Goal: Obtain resource: Obtain resource

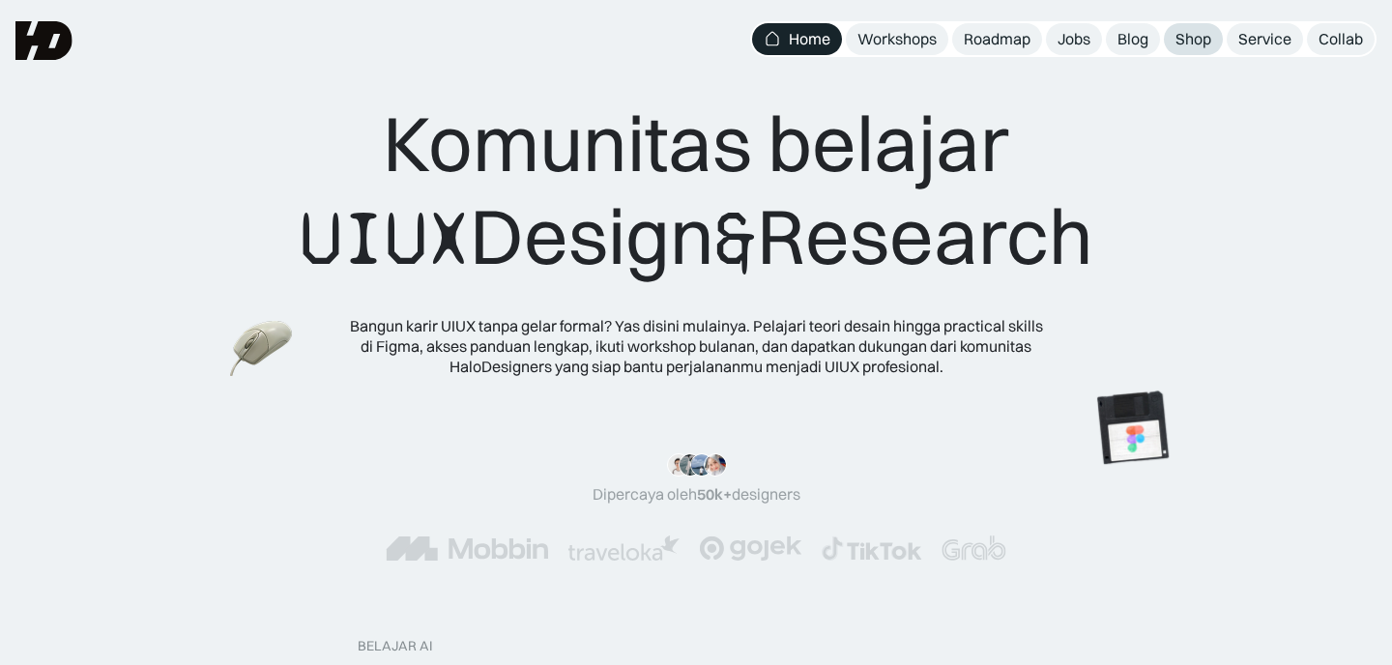
click at [1202, 38] on div "Shop" at bounding box center [1193, 39] width 36 height 20
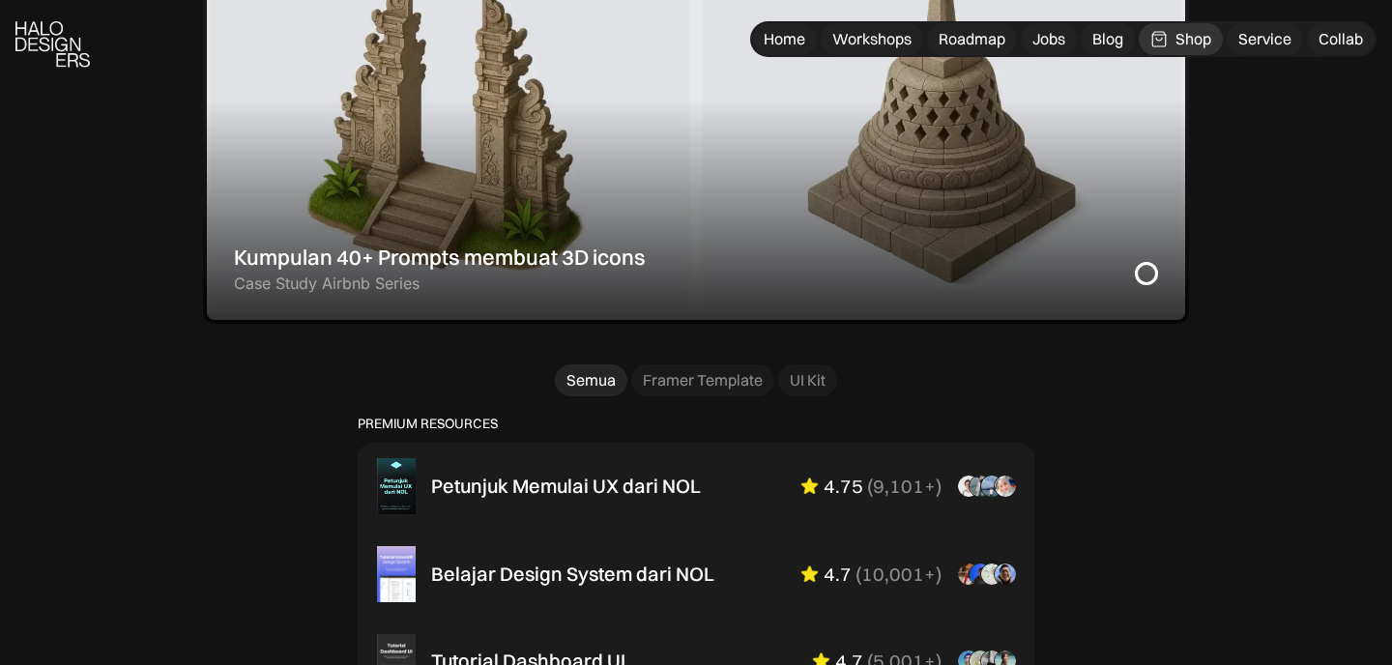
scroll to position [1037, 0]
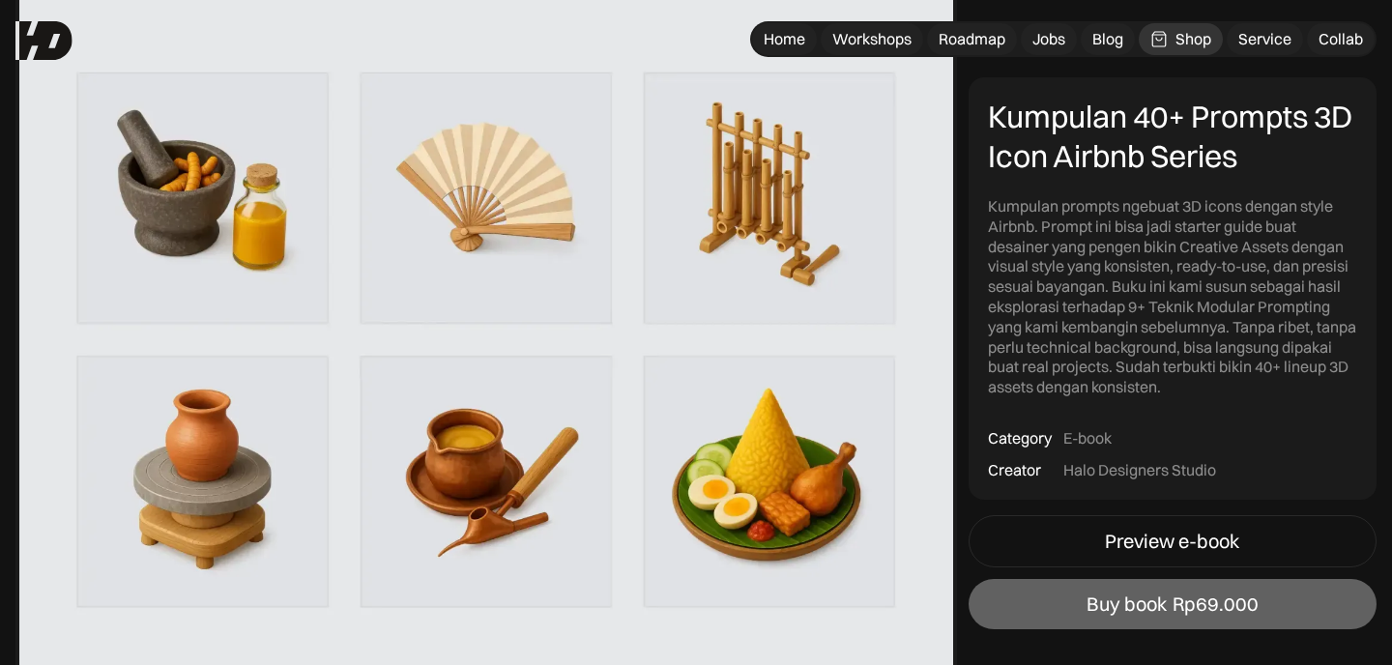
scroll to position [1464, 0]
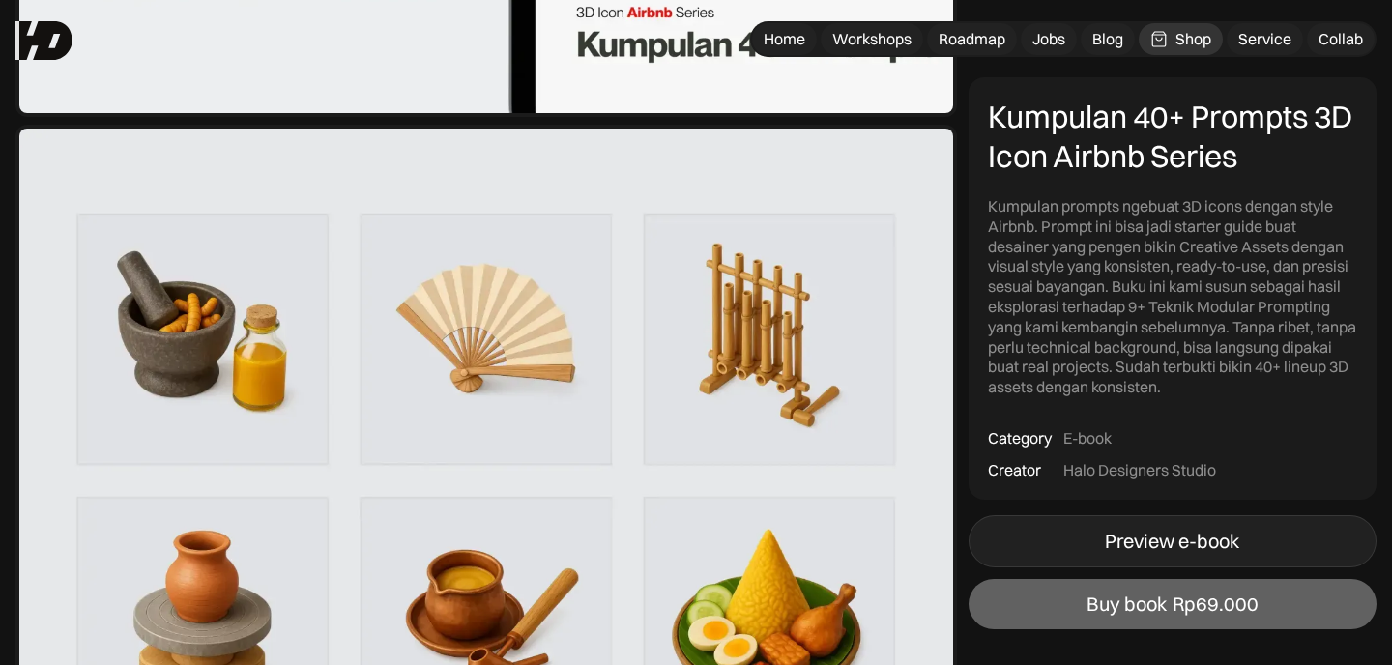
click at [1141, 531] on div "Preview e-book" at bounding box center [1172, 541] width 134 height 23
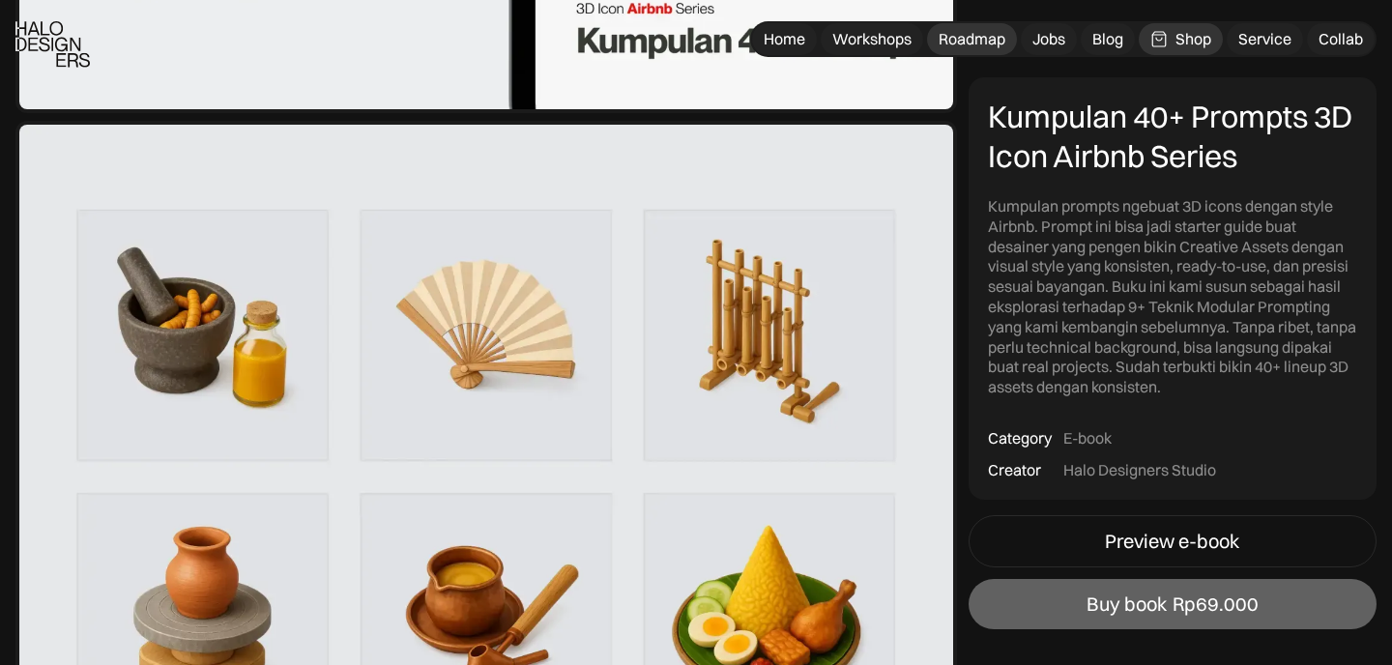
click at [963, 43] on div "Roadmap" at bounding box center [972, 39] width 67 height 20
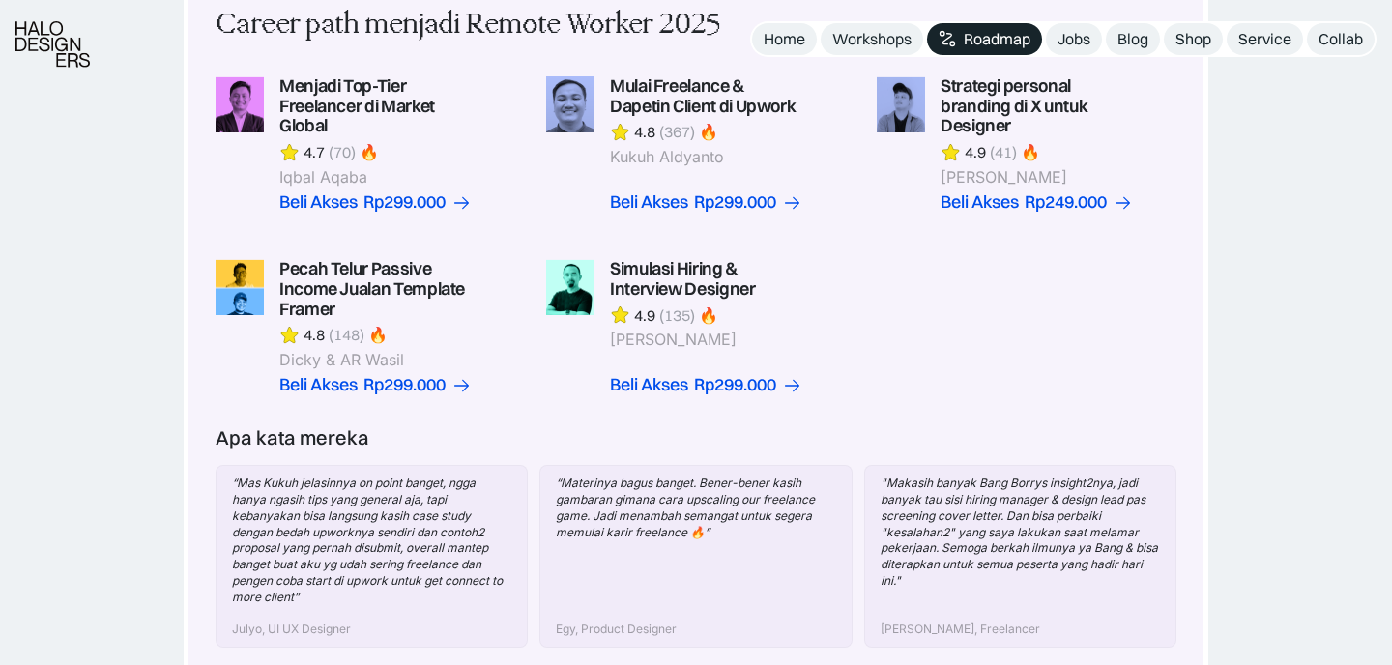
scroll to position [626, 0]
